Goal: Task Accomplishment & Management: Manage account settings

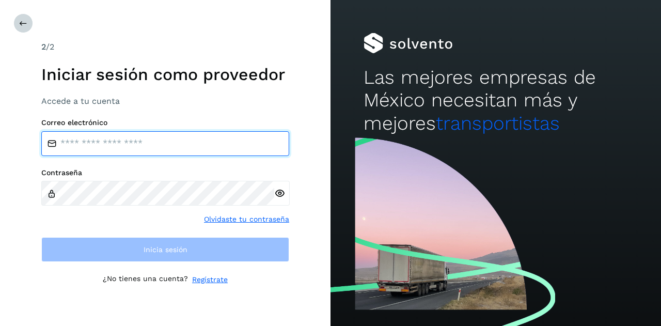
type input "**********"
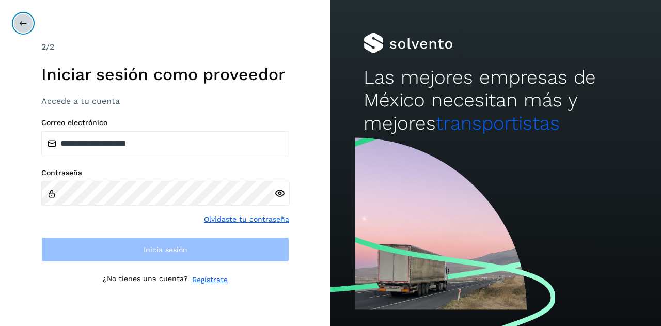
click at [25, 22] on icon at bounding box center [23, 23] width 8 height 8
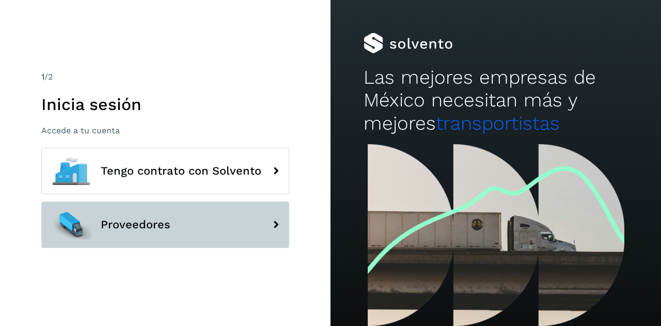
click at [146, 222] on span "Proveedores" at bounding box center [136, 224] width 70 height 12
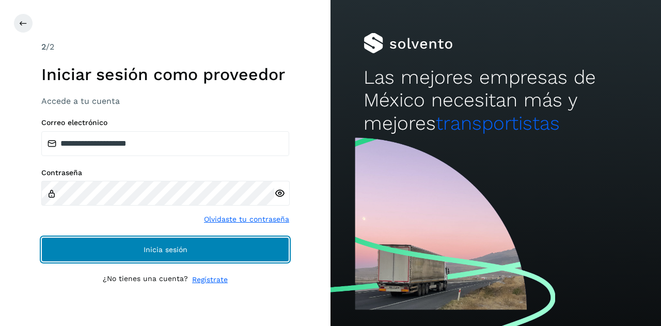
click at [162, 247] on span "Inicia sesión" at bounding box center [166, 249] width 44 height 7
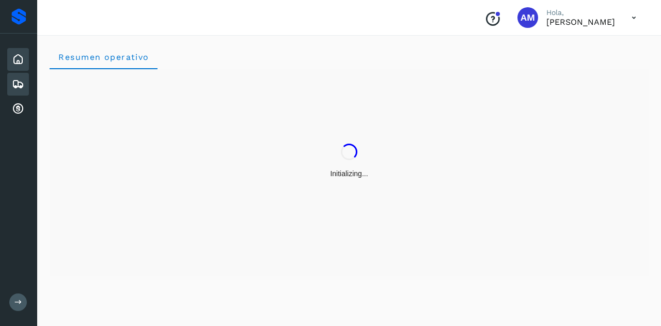
click at [24, 81] on div "Embarques" at bounding box center [18, 84] width 22 height 23
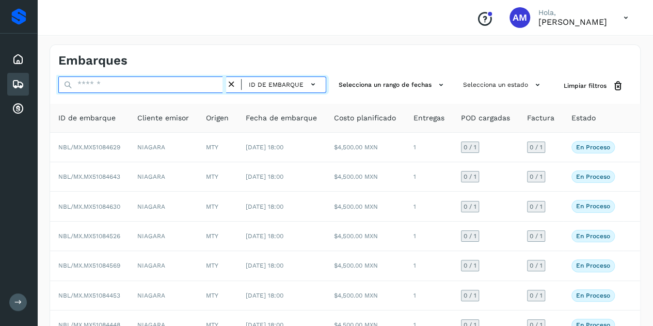
click at [94, 88] on input "text" at bounding box center [142, 84] width 168 height 17
paste input "**********"
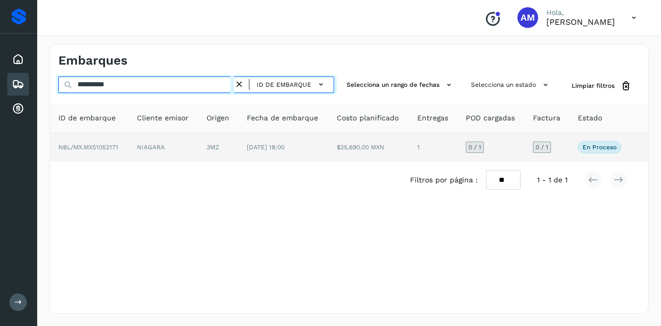
type input "**********"
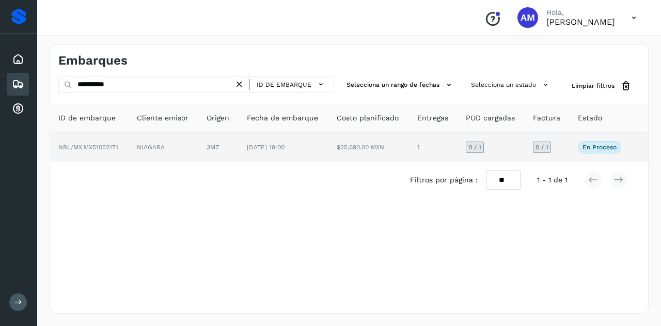
click at [151, 138] on td "NIAGARA" at bounding box center [164, 147] width 70 height 29
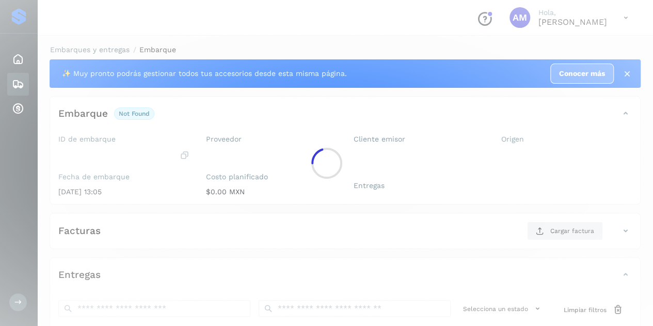
click at [153, 148] on div at bounding box center [326, 163] width 653 height 326
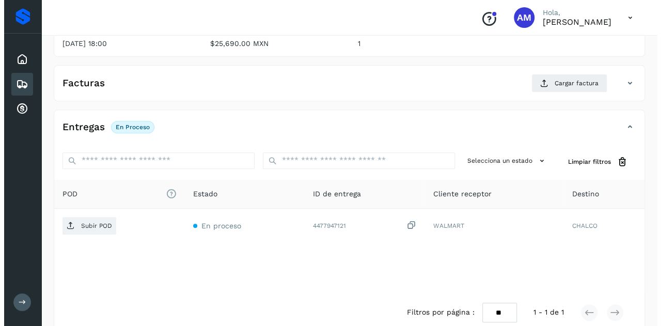
scroll to position [170, 0]
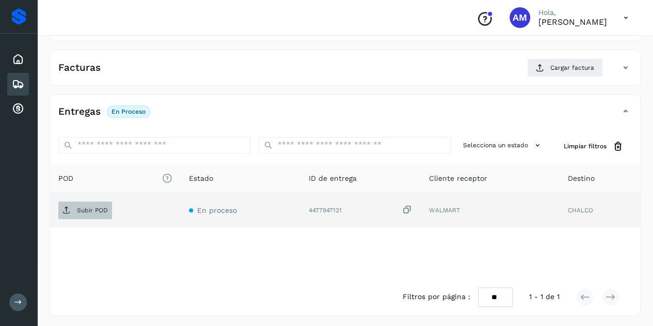
click at [108, 210] on span "Subir POD" at bounding box center [85, 210] width 54 height 17
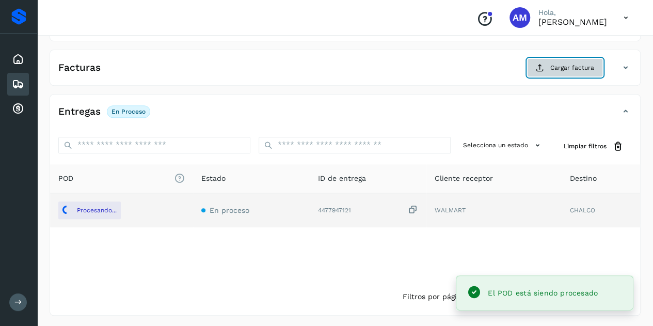
click at [556, 67] on span "Cargar factura" at bounding box center [573, 67] width 44 height 9
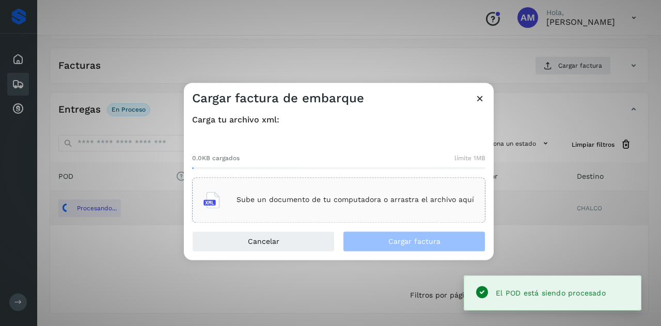
click at [361, 185] on div "Sube un documento de tu computadora o arrastra el archivo aquí" at bounding box center [338, 199] width 293 height 45
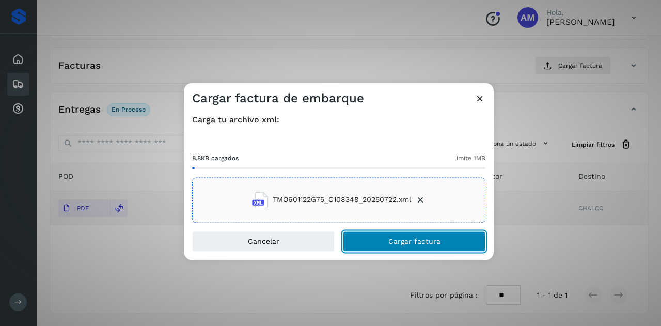
click at [356, 242] on button "Cargar factura" at bounding box center [414, 241] width 143 height 21
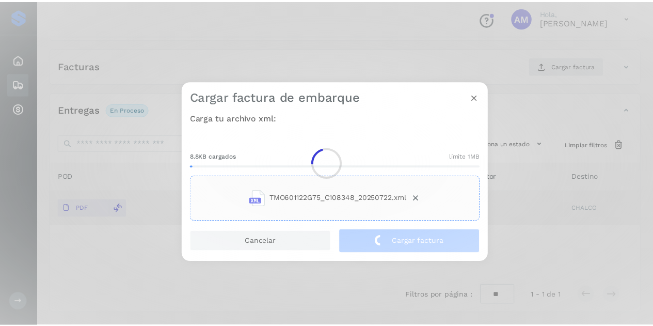
scroll to position [170, 0]
